Goal: Information Seeking & Learning: Find specific fact

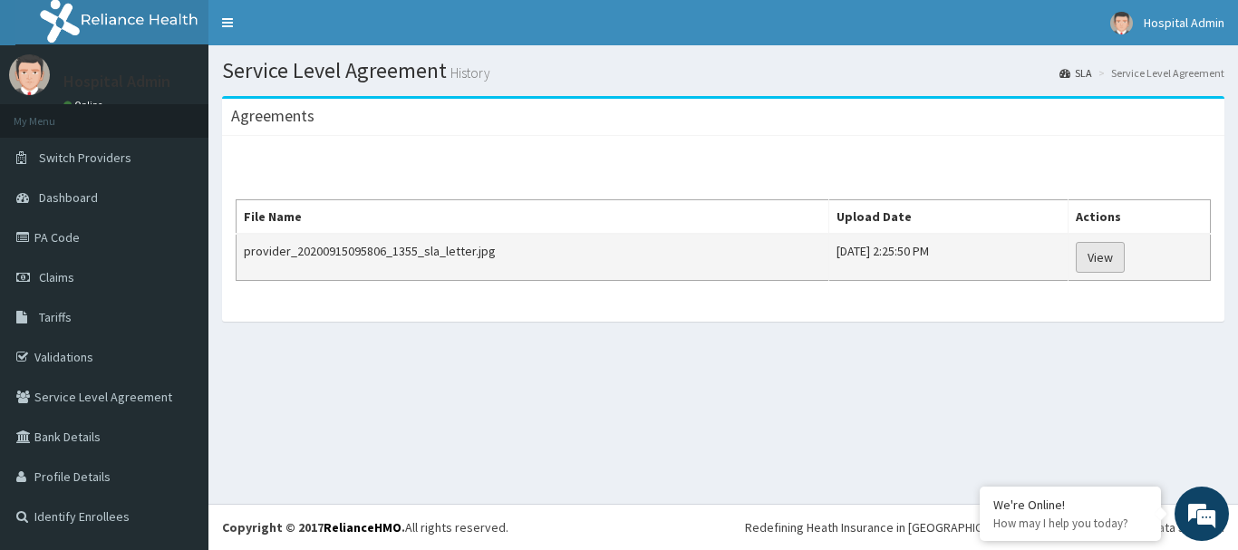
click at [1124, 256] on link "View" at bounding box center [1100, 257] width 49 height 31
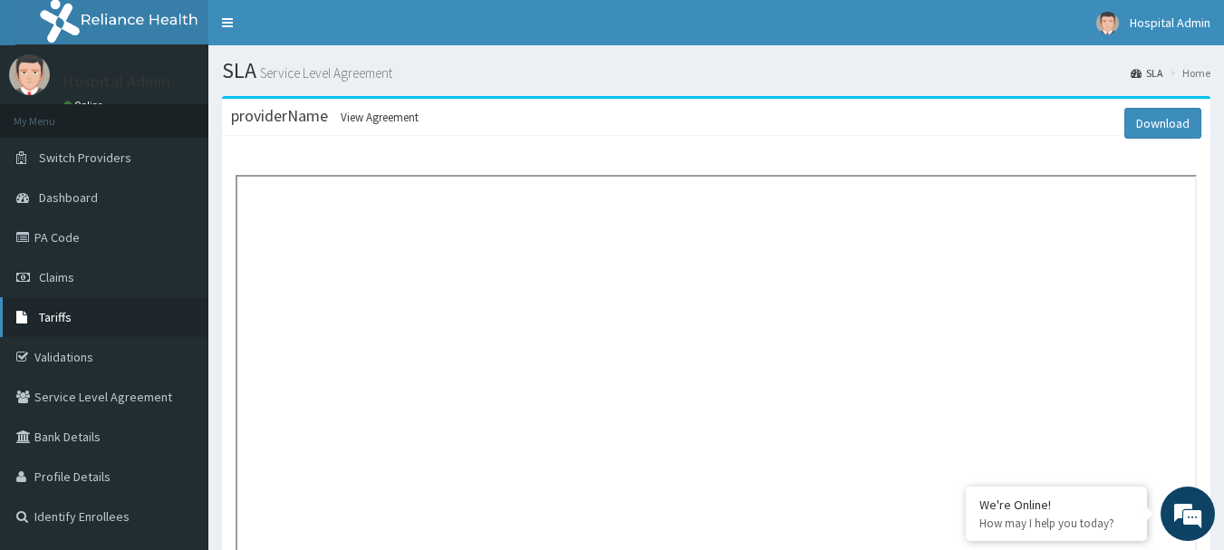
click at [131, 309] on link "Tariffs" at bounding box center [104, 317] width 208 height 40
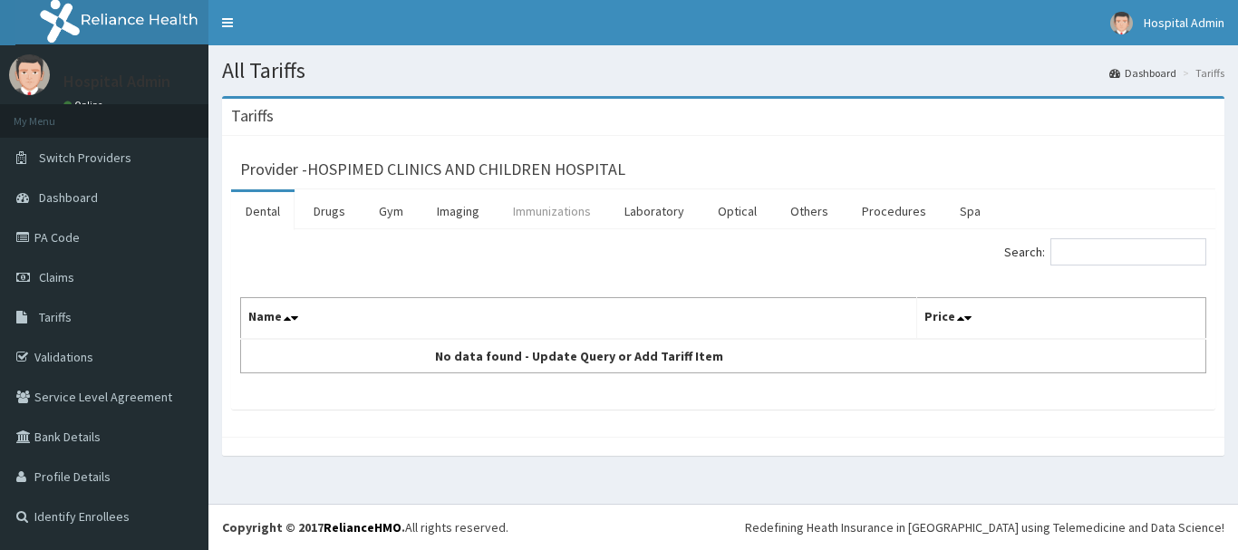
click at [587, 209] on link "Immunizations" at bounding box center [551, 211] width 107 height 38
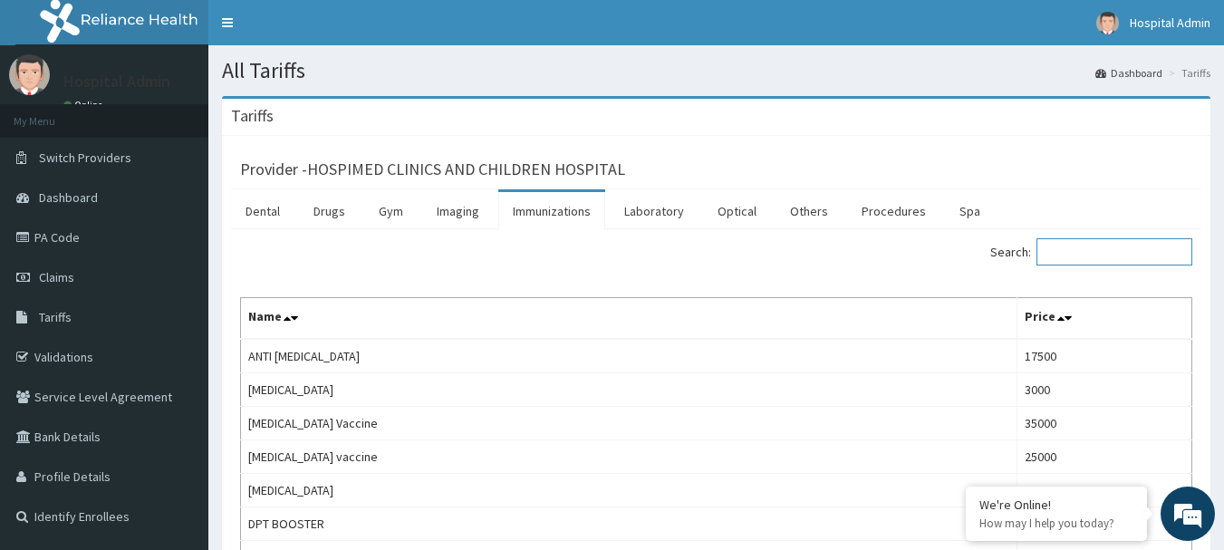
click at [1117, 252] on input "Search:" at bounding box center [1115, 251] width 156 height 27
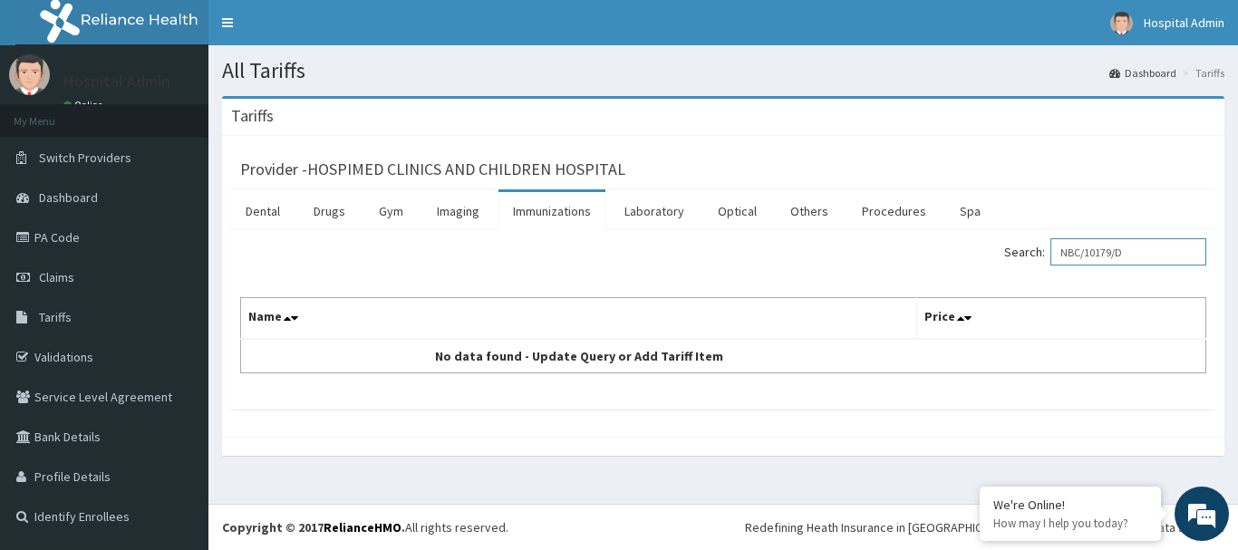
type input "NBC/10179/D"
click at [960, 290] on div "Search: NBC/10179/D Name Price No data found - Update Query or Add Tariff Item" at bounding box center [723, 305] width 966 height 135
click at [134, 192] on link "Dashboard" at bounding box center [104, 198] width 208 height 40
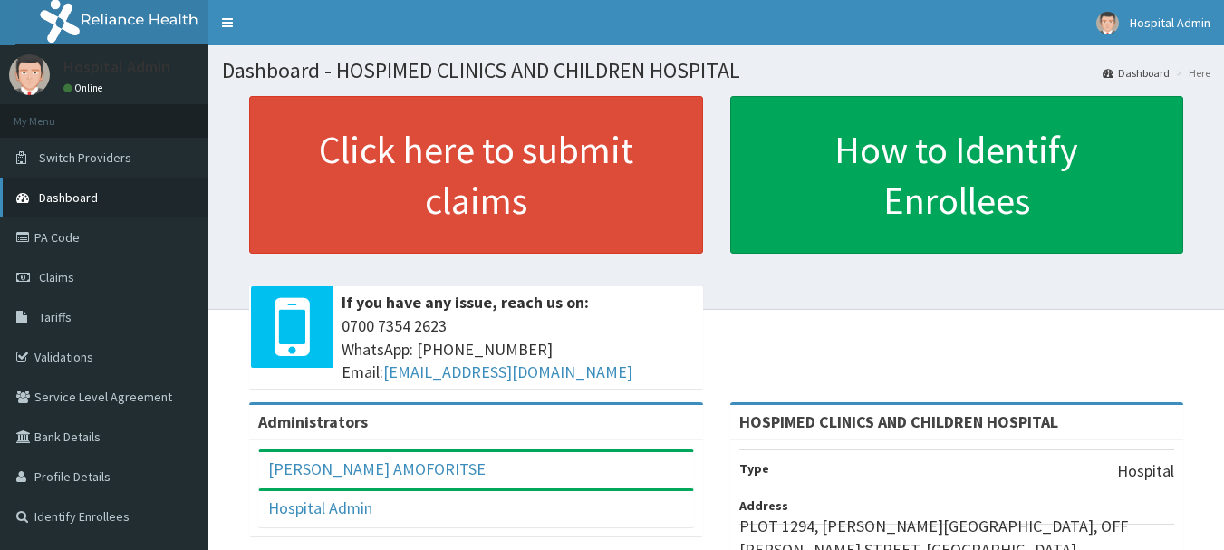
click at [171, 192] on link "Dashboard" at bounding box center [104, 198] width 208 height 40
click at [135, 279] on link "Claims" at bounding box center [104, 277] width 208 height 40
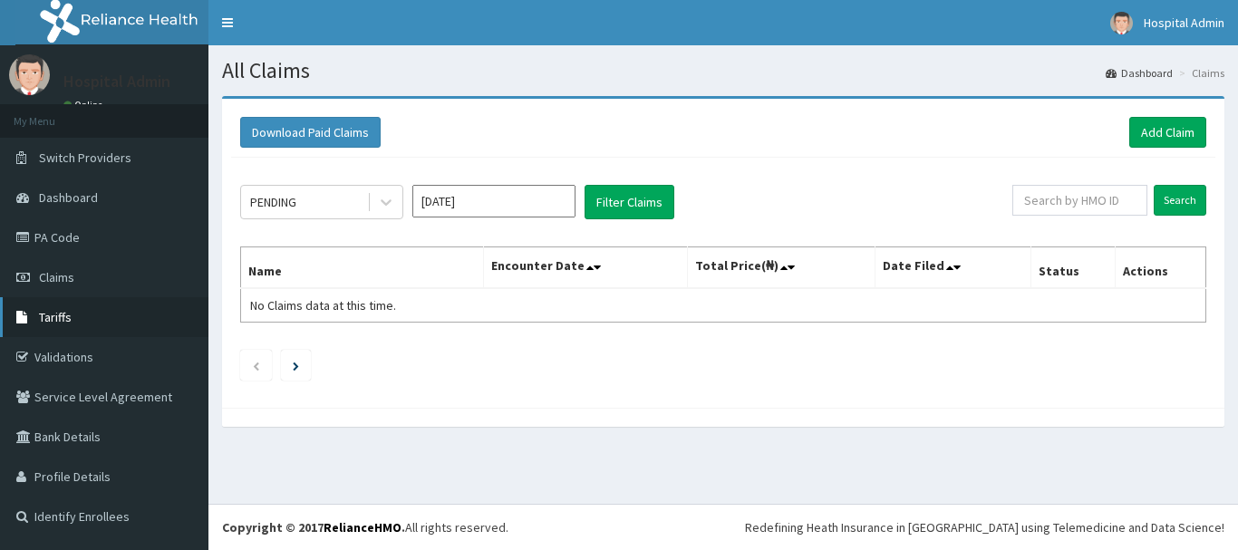
click at [150, 319] on link "Tariffs" at bounding box center [104, 317] width 208 height 40
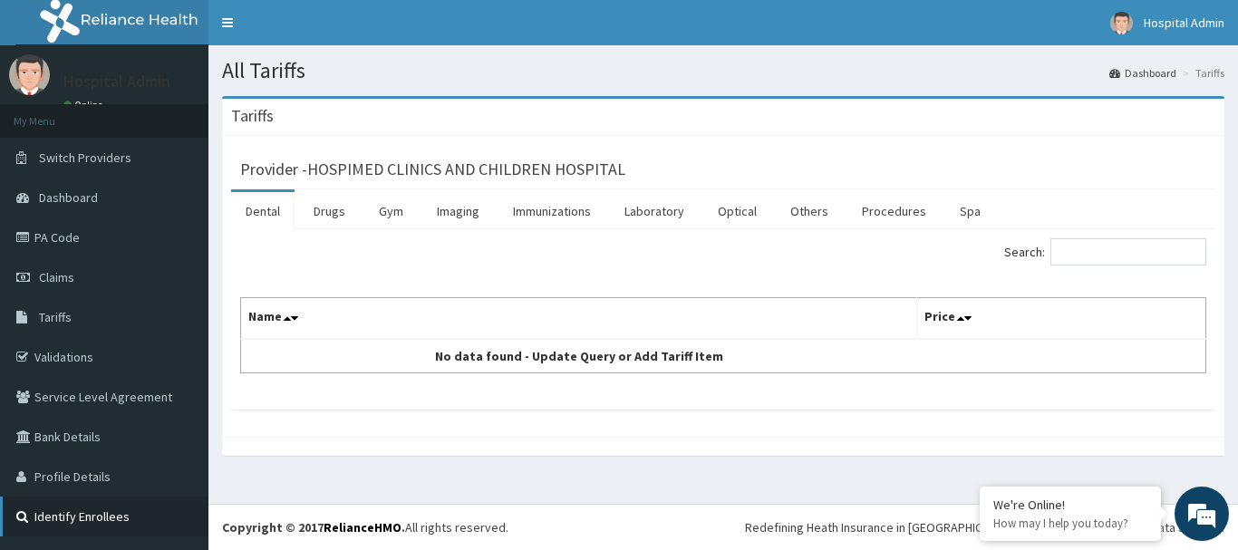
click at [132, 516] on link "Identify Enrollees" at bounding box center [104, 517] width 208 height 40
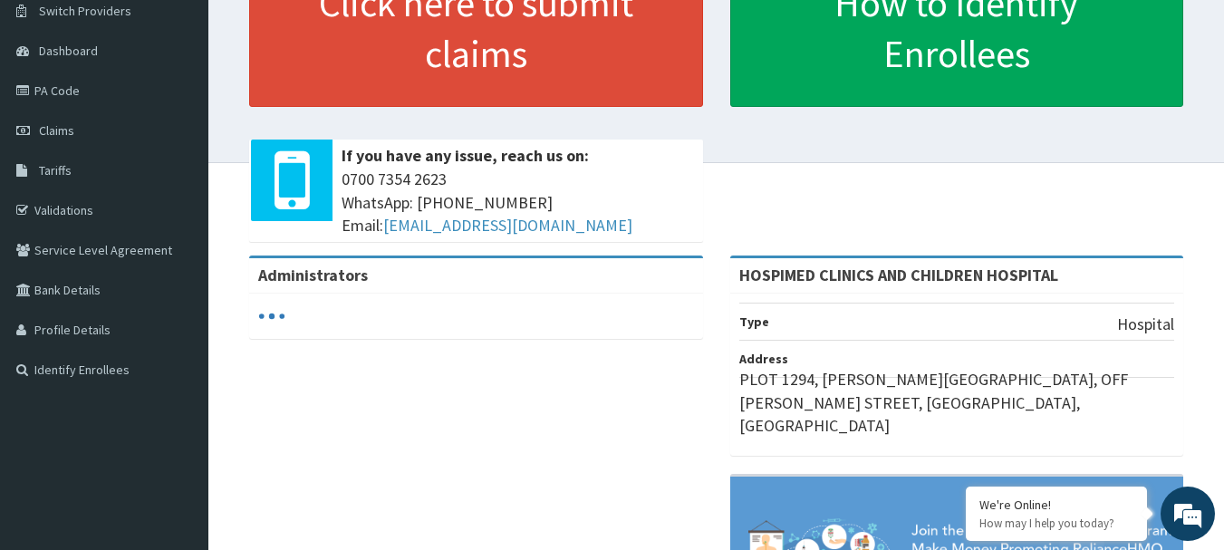
scroll to position [65, 0]
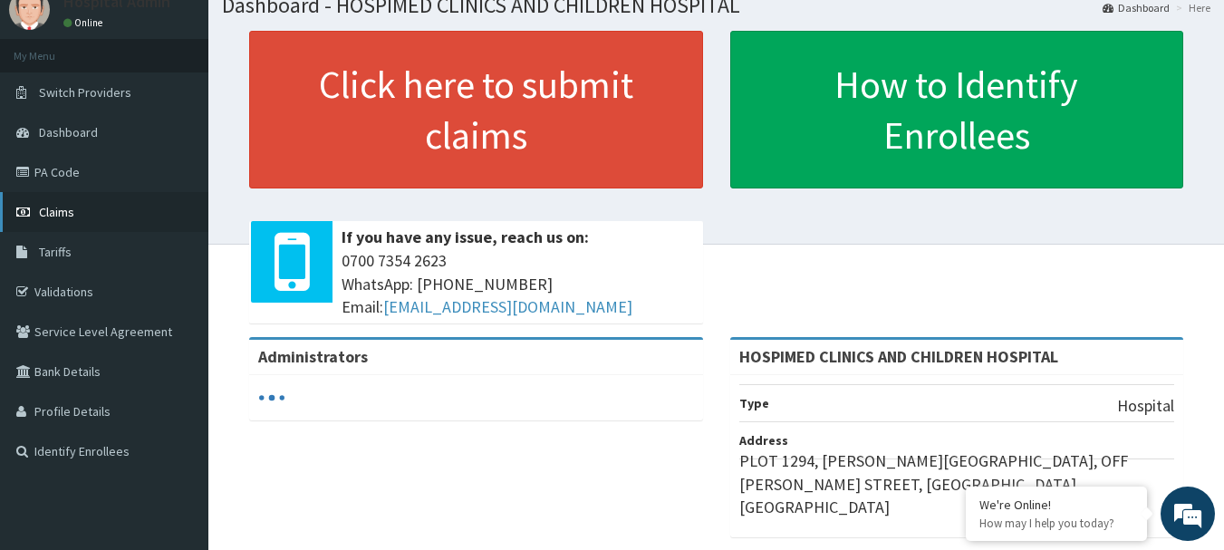
click at [161, 229] on link "Claims" at bounding box center [104, 212] width 208 height 40
click at [141, 264] on link "Tariffs" at bounding box center [104, 252] width 208 height 40
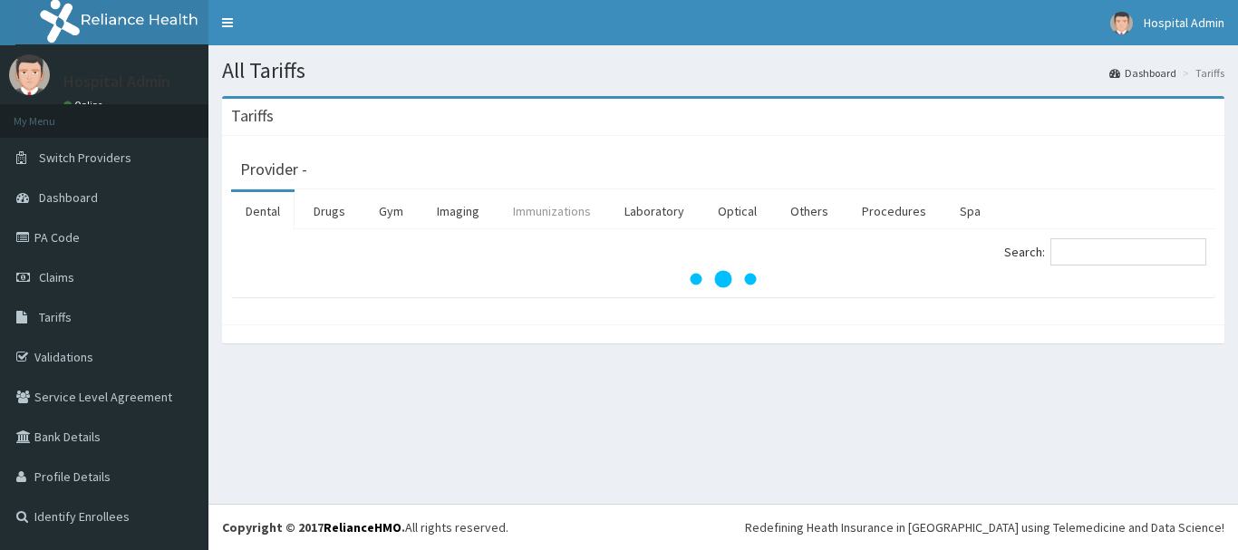
click at [571, 217] on link "Immunizations" at bounding box center [551, 211] width 107 height 38
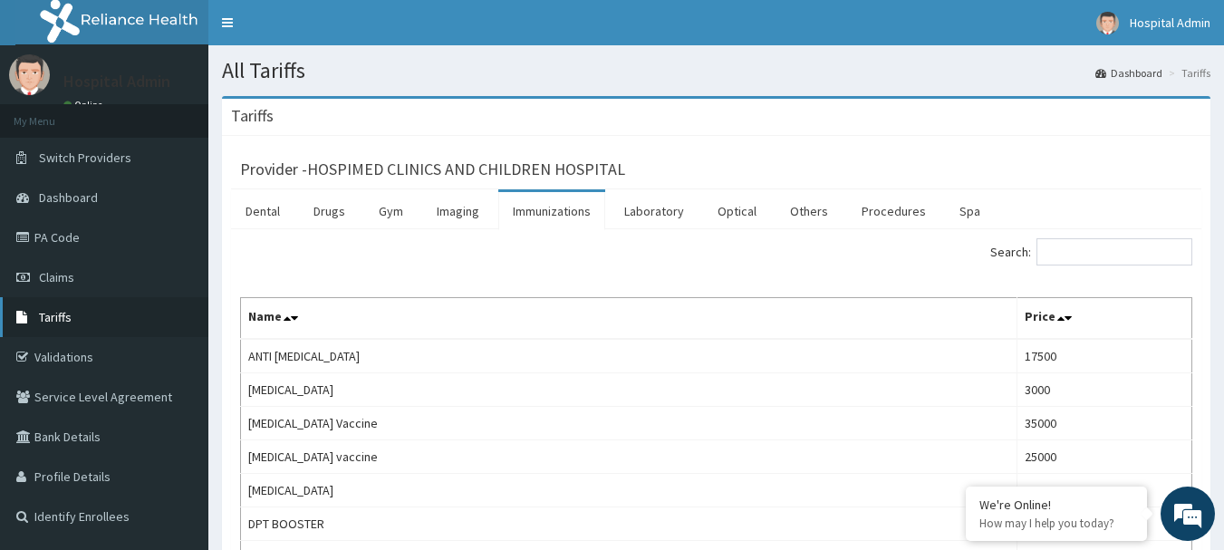
click at [97, 309] on link "Tariffs" at bounding box center [104, 317] width 208 height 40
click at [333, 218] on link "Drugs" at bounding box center [329, 211] width 61 height 38
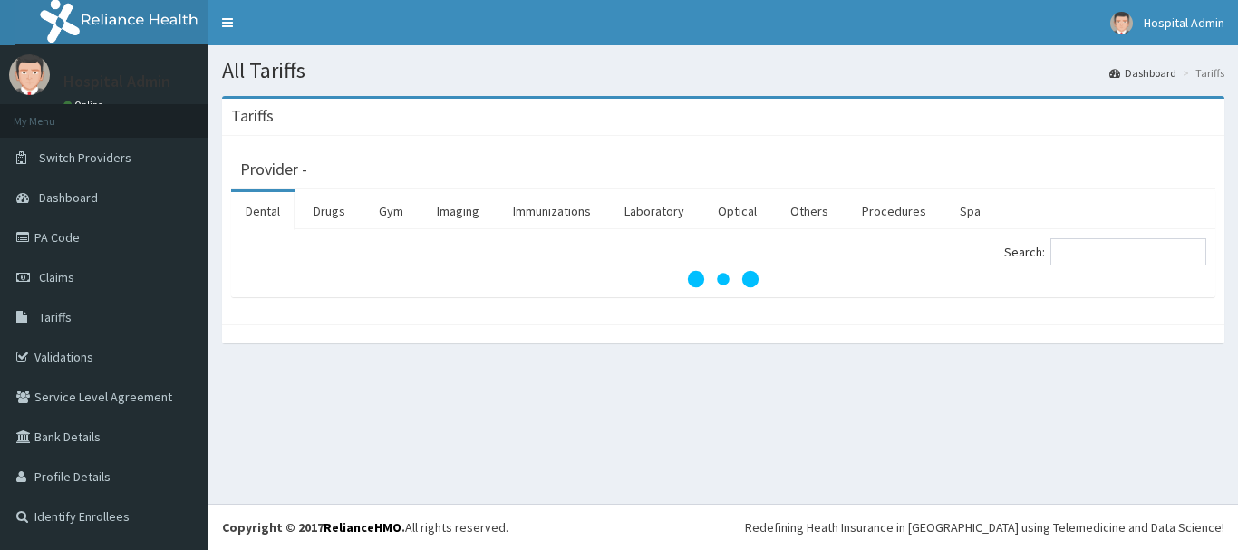
click at [168, 248] on link "PA Code" at bounding box center [104, 237] width 208 height 40
